Goal: Task Accomplishment & Management: Use online tool/utility

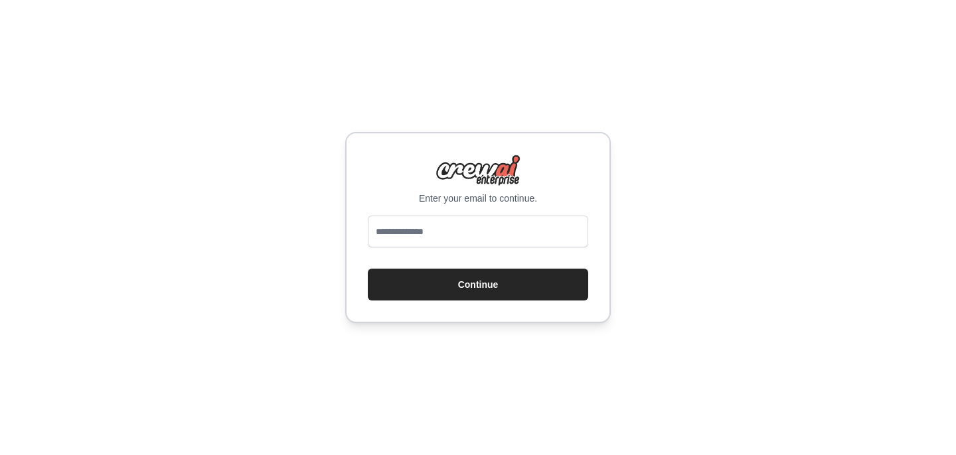
click at [735, 115] on div "Enter your email to continue. Continue" at bounding box center [478, 227] width 956 height 455
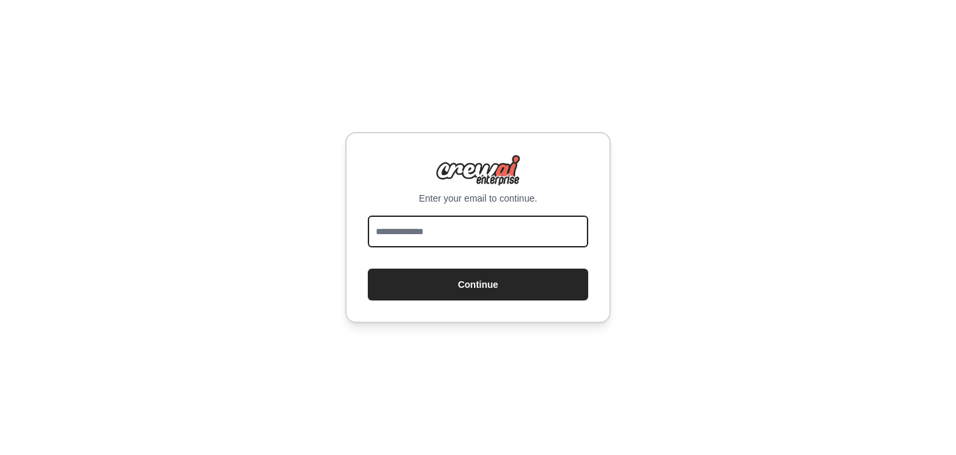
click at [468, 234] on input "email" at bounding box center [478, 232] width 220 height 32
type input "**********"
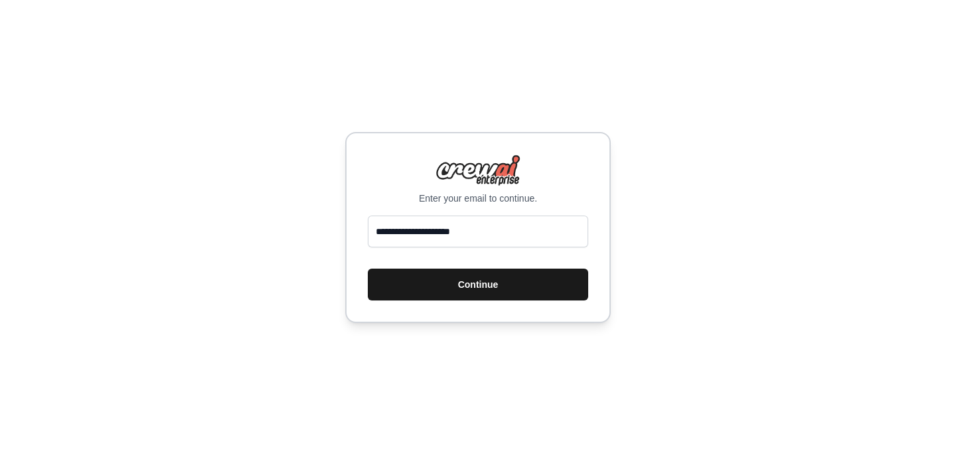
click at [481, 281] on button "Continue" at bounding box center [478, 285] width 220 height 32
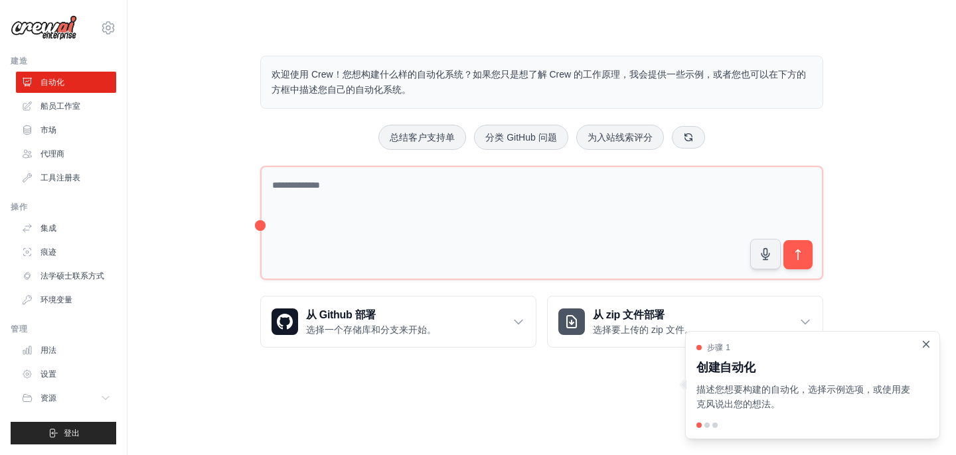
click at [924, 343] on icon "关闭演练" at bounding box center [926, 344] width 12 height 12
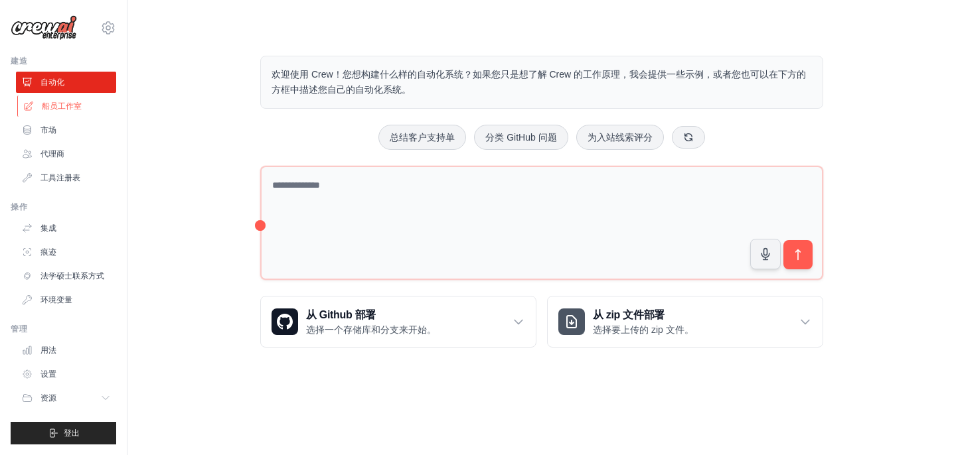
click at [60, 105] on font "船员工作室" at bounding box center [62, 106] width 40 height 9
